Goal: Transaction & Acquisition: Purchase product/service

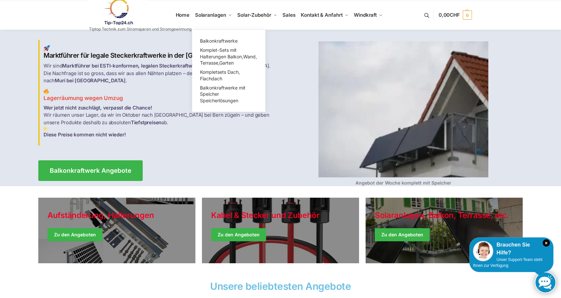
click at [222, 39] on span "Balkonkraftwerke" at bounding box center [219, 41] width 38 height 6
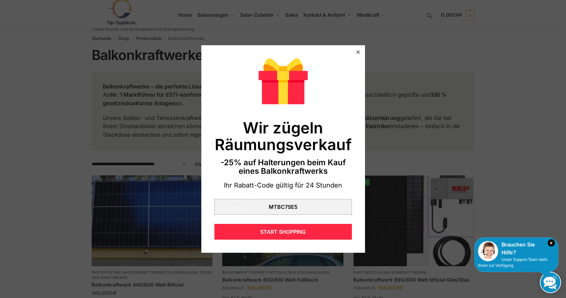
click at [355, 51] on div at bounding box center [358, 52] width 6 height 6
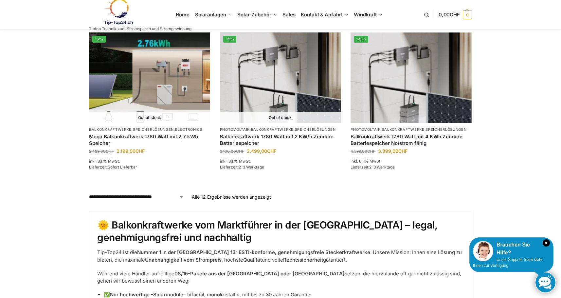
scroll to position [622, 0]
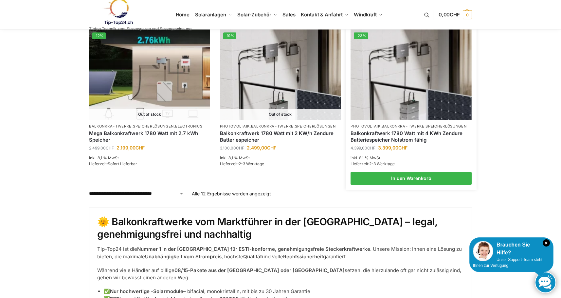
click at [375, 135] on link "Balkonkraftwerk 1780 Watt mit 4 KWh Zendure Batteriespeicher Notstrom fähig" at bounding box center [411, 136] width 121 height 13
